Goal: Information Seeking & Learning: Check status

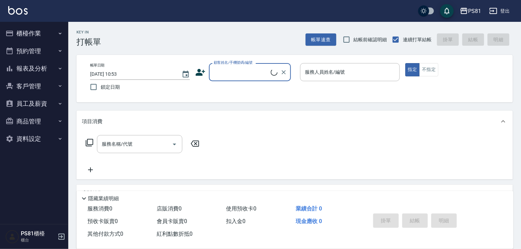
click at [27, 29] on button "櫃檯作業" at bounding box center [34, 34] width 63 height 18
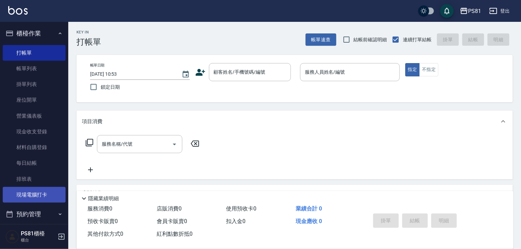
click at [36, 201] on link "現場電腦打卡" at bounding box center [34, 195] width 63 height 16
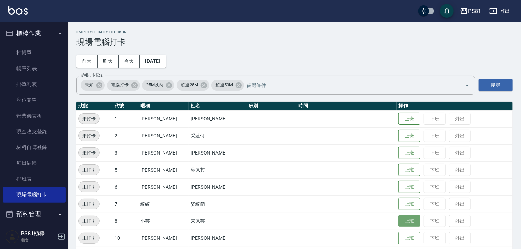
click at [399, 225] on button "上班" at bounding box center [410, 222] width 22 height 12
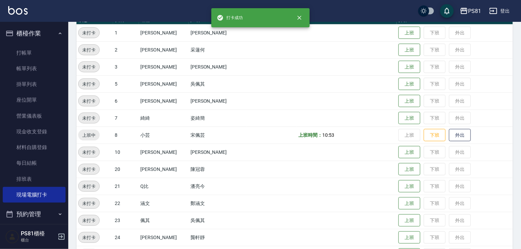
scroll to position [103, 0]
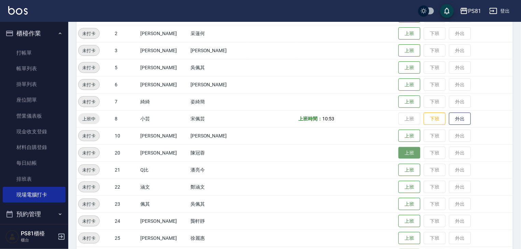
click at [409, 154] on button "上班" at bounding box center [410, 153] width 22 height 12
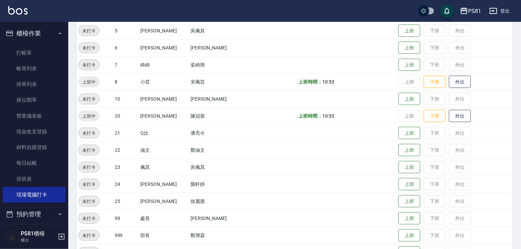
scroll to position [171, 0]
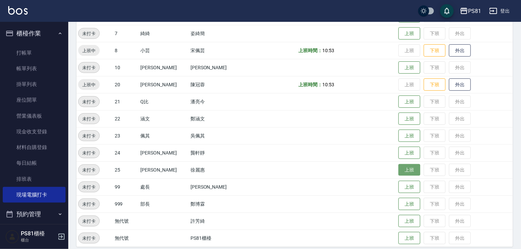
click at [399, 170] on button "上班" at bounding box center [410, 170] width 22 height 12
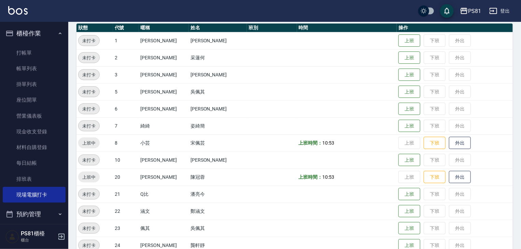
scroll to position [0, 0]
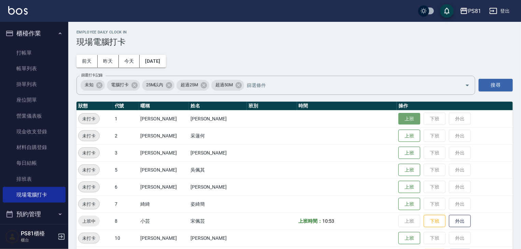
click at [399, 122] on button "上班" at bounding box center [410, 119] width 22 height 12
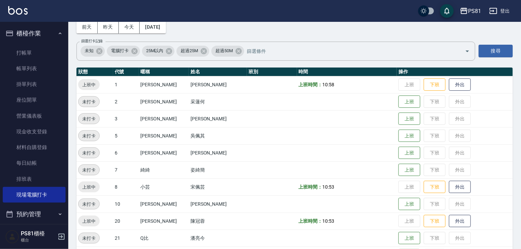
scroll to position [137, 0]
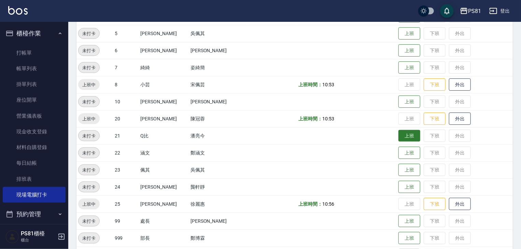
click at [399, 136] on button "上班" at bounding box center [410, 136] width 22 height 12
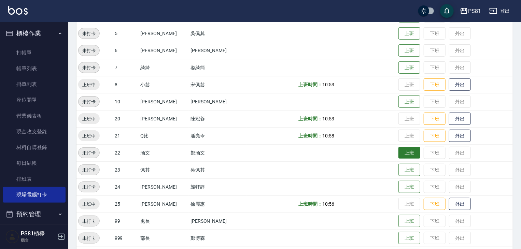
click at [400, 153] on button "上班" at bounding box center [410, 153] width 22 height 12
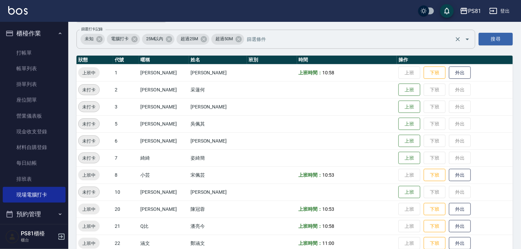
scroll to position [34, 0]
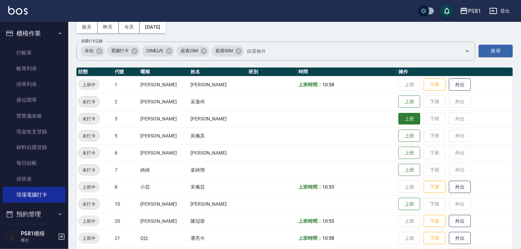
click at [402, 121] on button "上班" at bounding box center [410, 119] width 22 height 12
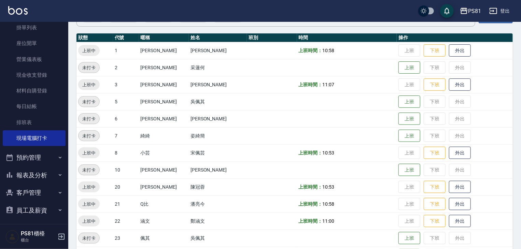
scroll to position [68, 0]
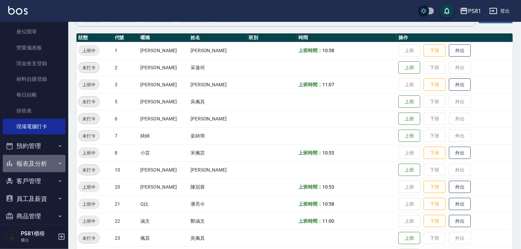
click at [41, 162] on button "報表及分析" at bounding box center [34, 164] width 63 height 18
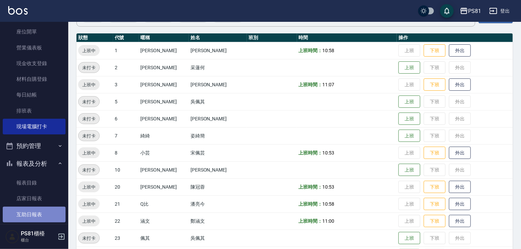
click at [40, 213] on link "互助日報表" at bounding box center [34, 215] width 63 height 16
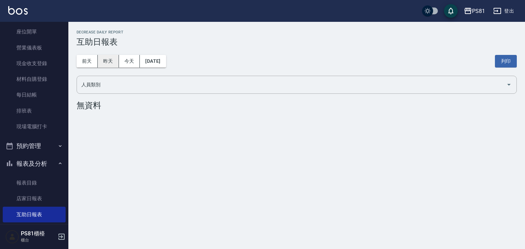
click at [106, 65] on button "昨天" at bounding box center [108, 61] width 21 height 13
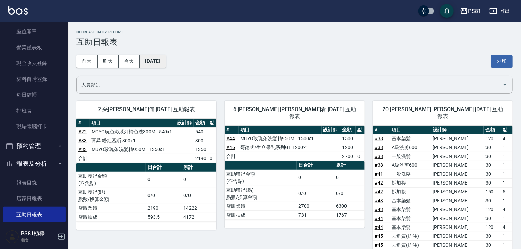
click at [153, 64] on button "[DATE]" at bounding box center [153, 61] width 26 height 13
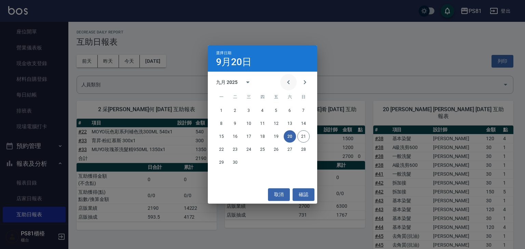
click at [286, 85] on icon "Previous month" at bounding box center [288, 82] width 8 height 8
click at [302, 163] on button "31" at bounding box center [303, 163] width 12 height 12
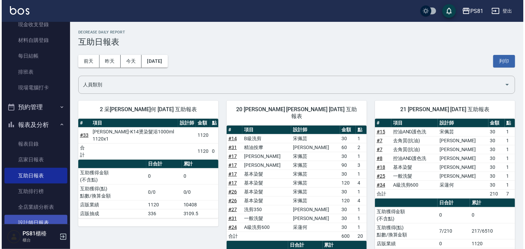
scroll to position [137, 0]
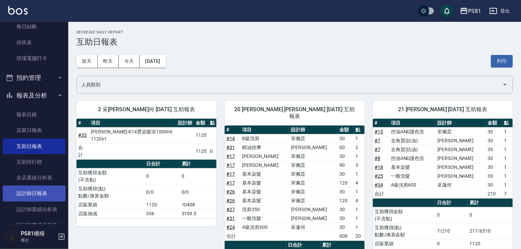
click at [49, 197] on link "設計師日報表" at bounding box center [34, 194] width 63 height 16
